Goal: Find specific page/section: Find specific page/section

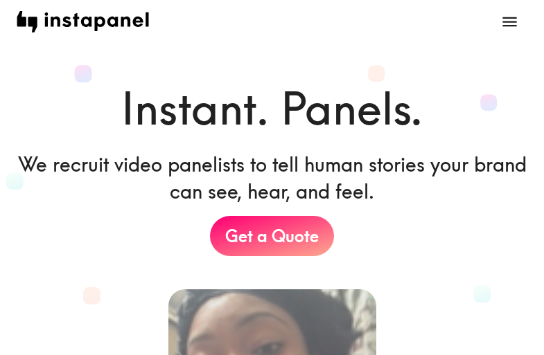
scroll to position [2913, 0]
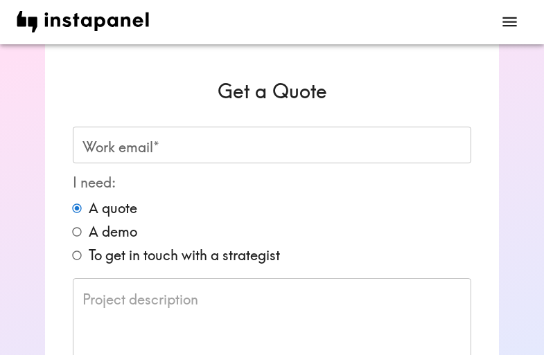
scroll to position [322, 0]
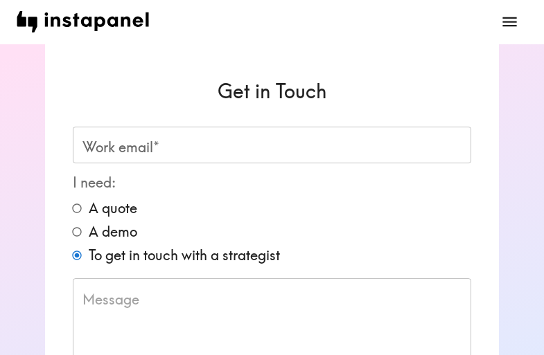
scroll to position [285, 0]
